Goal: Information Seeking & Learning: Check status

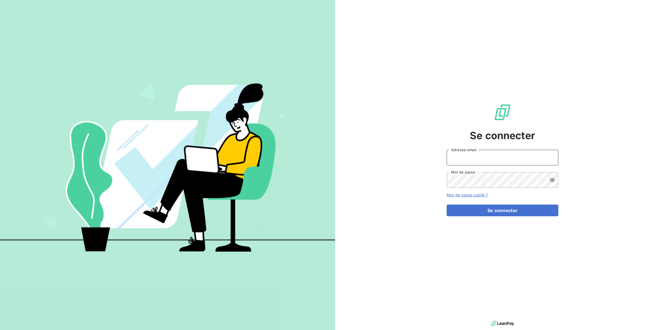
click at [472, 154] on input "Adresse email" at bounding box center [503, 158] width 112 height 16
drag, startPoint x: 464, startPoint y: 153, endPoint x: 477, endPoint y: 156, distance: 13.9
click at [464, 153] on input "[EMAIL_ADDRESS][DOMAIN_NAME]" at bounding box center [503, 158] width 112 height 16
click at [347, 116] on div "Se connecter [PERSON_NAME][EMAIL_ADDRESS][DOMAIN_NAME] Adresse email Mot de pas…" at bounding box center [502, 159] width 335 height 319
type input "[EMAIL_ADDRESS][DOMAIN_NAME]"
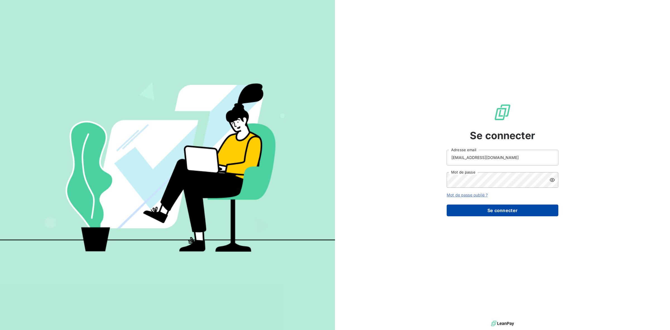
click at [496, 213] on button "Se connecter" at bounding box center [503, 210] width 112 height 12
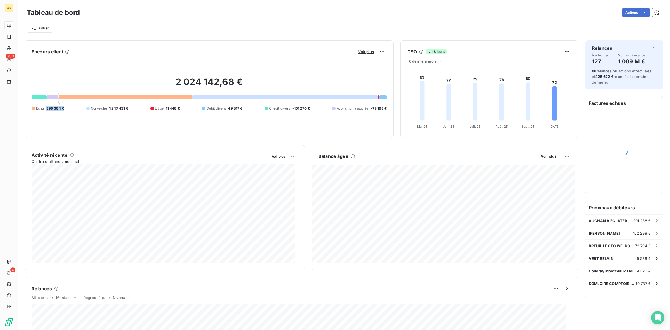
drag, startPoint x: 47, startPoint y: 108, endPoint x: 74, endPoint y: 108, distance: 27.3
click at [74, 108] on div "Échu 896 384 € Non-échu 1 247 431 € Litige 11 448 € Débit divers 49 317 € Crédi…" at bounding box center [209, 108] width 355 height 5
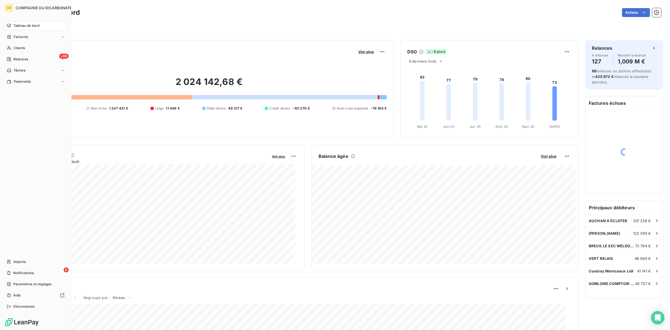
click at [15, 24] on span "Tableau de bord" at bounding box center [26, 25] width 26 height 5
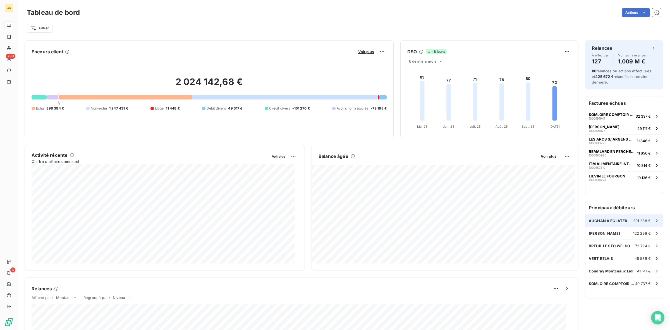
click at [599, 220] on span "AUCHAN A ECLATER" at bounding box center [608, 220] width 39 height 4
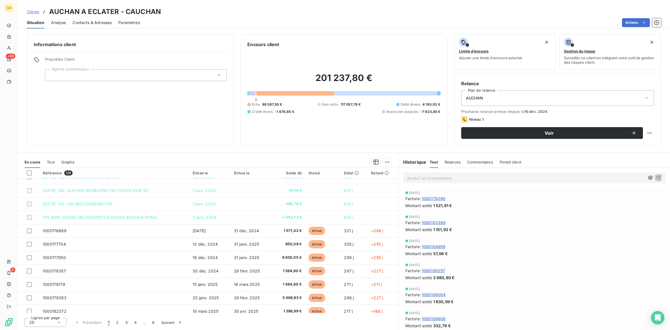
scroll to position [140, 0]
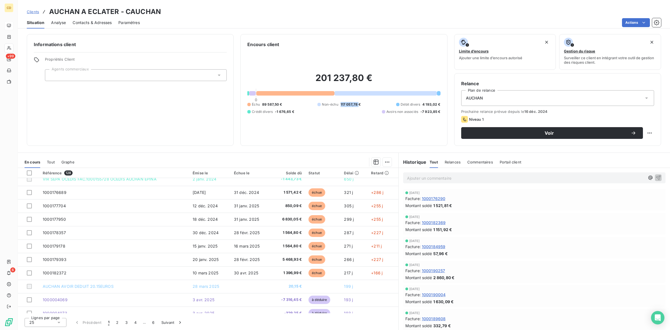
drag, startPoint x: 339, startPoint y: 102, endPoint x: 359, endPoint y: 100, distance: 20.0
click at [359, 100] on div "201 237,80 € 0 Échu 89 587,50 € Non-échu 117 057,78 € Débit divers 4 193,02 € C…" at bounding box center [343, 93] width 193 height 91
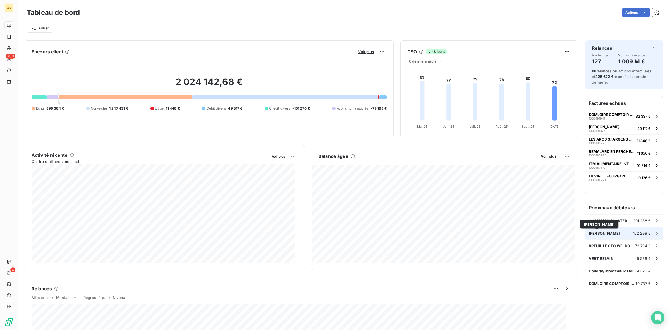
click at [599, 234] on span "[PERSON_NAME]" at bounding box center [604, 233] width 31 height 4
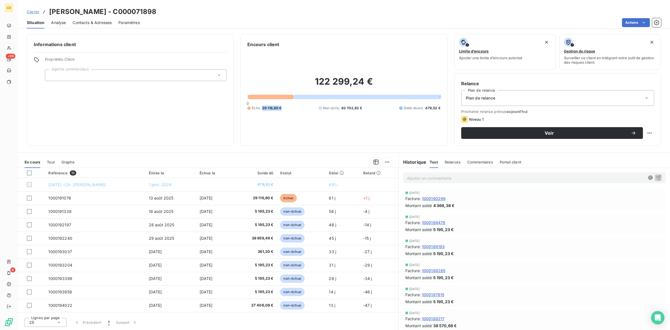
drag, startPoint x: 260, startPoint y: 108, endPoint x: 297, endPoint y: 108, distance: 36.8
click at [297, 108] on div "Échu 29 116,80 € Non-échu 92 702,92 € Débit divers 479,52 €" at bounding box center [343, 107] width 193 height 5
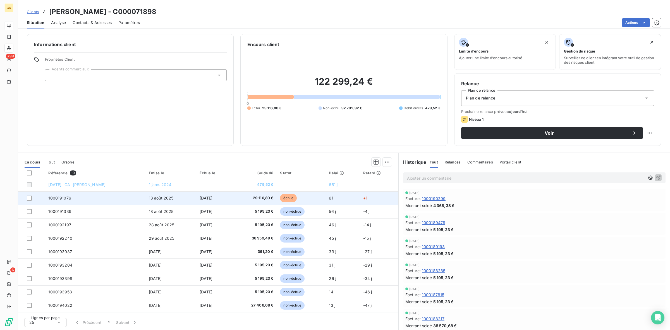
click at [264, 197] on span "29 116,80 €" at bounding box center [254, 198] width 39 height 6
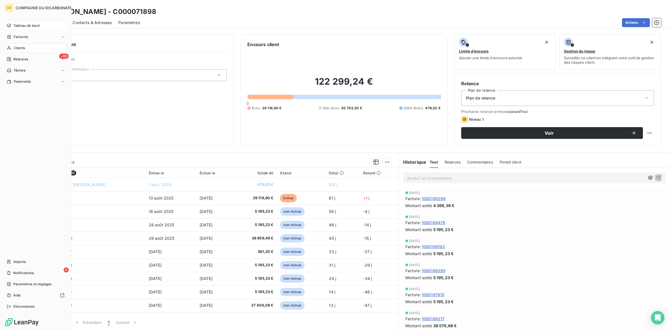
click at [23, 24] on span "Tableau de bord" at bounding box center [26, 25] width 26 height 5
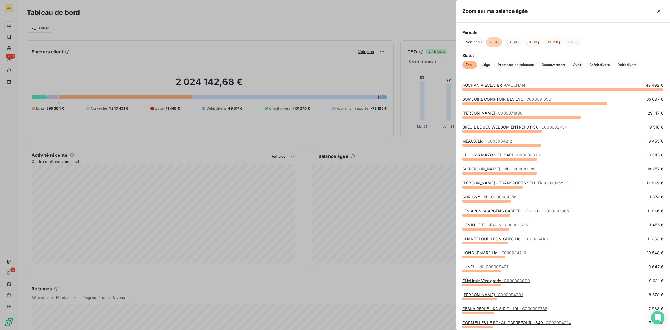
click at [504, 99] on link "SOMLOIRE COMPTOIR DES LYS - C000091096" at bounding box center [506, 99] width 89 height 5
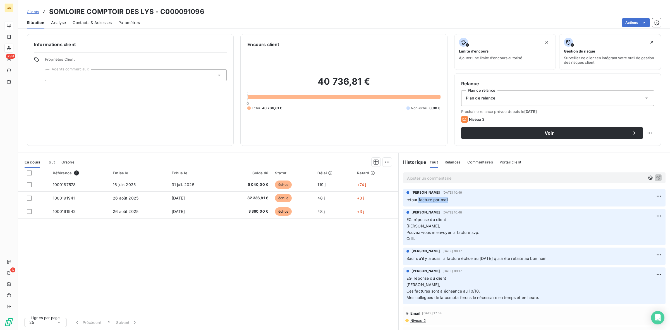
drag, startPoint x: 417, startPoint y: 200, endPoint x: 467, endPoint y: 201, distance: 50.8
click at [467, 201] on p "retour facture par mail" at bounding box center [534, 199] width 256 height 6
drag, startPoint x: 423, startPoint y: 219, endPoint x: 458, endPoint y: 225, distance: 35.2
click at [458, 225] on p "EG: réponse du client Bonjour [PERSON_NAME], Pouvez-vous m’envoyer la facture s…" at bounding box center [534, 229] width 256 height 26
drag, startPoint x: 442, startPoint y: 232, endPoint x: 487, endPoint y: 232, distance: 45.5
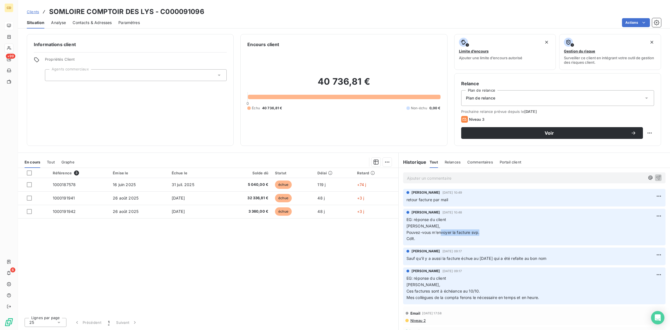
click at [487, 232] on p "EG: réponse du client Bonjour [PERSON_NAME], Pouvez-vous m’envoyer la facture s…" at bounding box center [534, 229] width 256 height 26
drag, startPoint x: 419, startPoint y: 259, endPoint x: 513, endPoint y: 261, distance: 93.8
click at [569, 261] on p "Sauf qu'il y a aussi la facture échue au [DATE] qui a été refaite au bon nom" at bounding box center [534, 258] width 256 height 6
drag, startPoint x: 486, startPoint y: 292, endPoint x: 506, endPoint y: 294, distance: 19.9
click at [506, 294] on p "EG: réponse du client Bonjour [PERSON_NAME], Ces factures sont à échéance au 10…" at bounding box center [534, 288] width 256 height 26
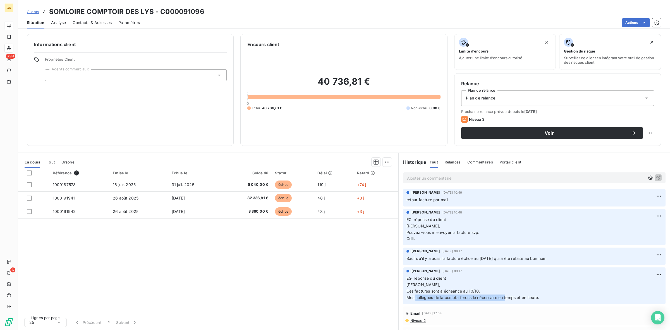
drag, startPoint x: 415, startPoint y: 298, endPoint x: 507, endPoint y: 298, distance: 92.4
click at [507, 298] on span "Mes collègues de la compta ferons le nécessaire en temps et en heure." at bounding box center [472, 297] width 133 height 5
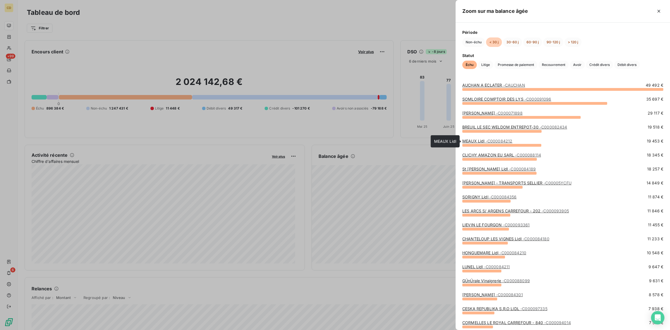
click at [491, 140] on span "- C000084212" at bounding box center [499, 140] width 27 height 5
click at [290, 292] on div at bounding box center [335, 165] width 670 height 330
